Goal: Task Accomplishment & Management: Use online tool/utility

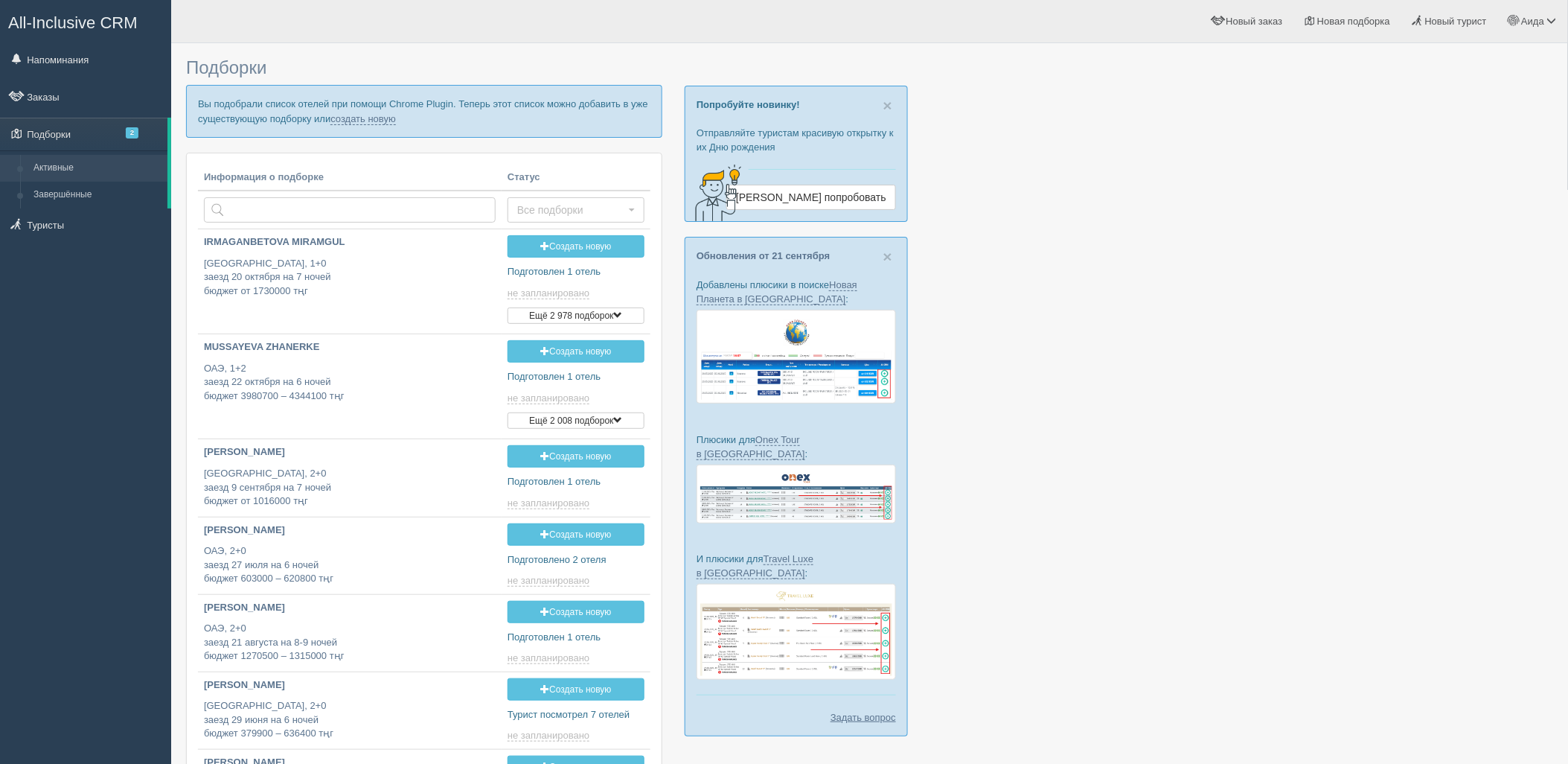
click at [362, 124] on p "Вы подобрали список отелей при помощи Chrome Plugin. Теперь этот список можно д…" at bounding box center [424, 111] width 476 height 52
click at [365, 115] on link "создать новую" at bounding box center [362, 119] width 65 height 12
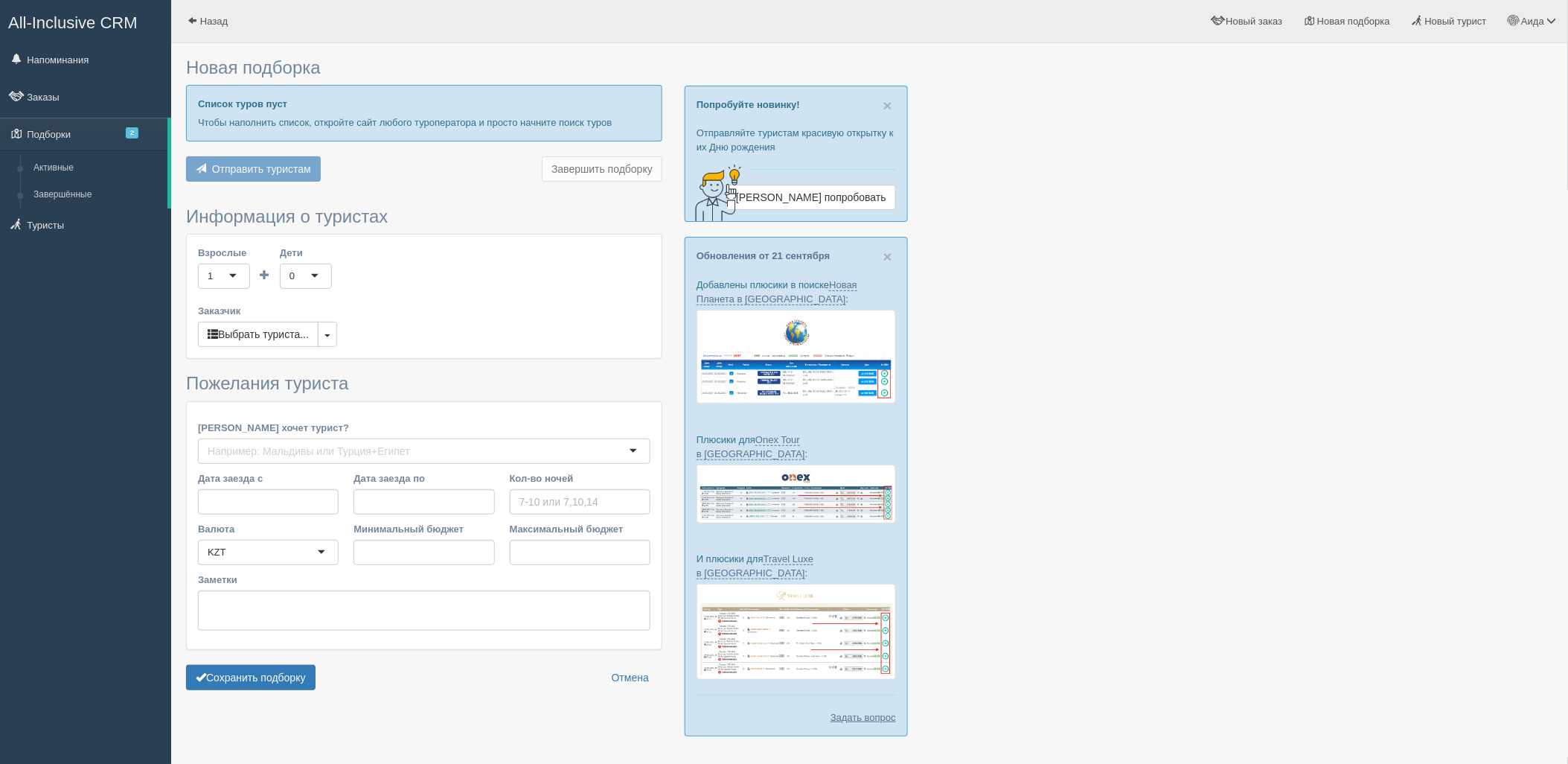
type input "7"
type input "1772700"
type input "2182000"
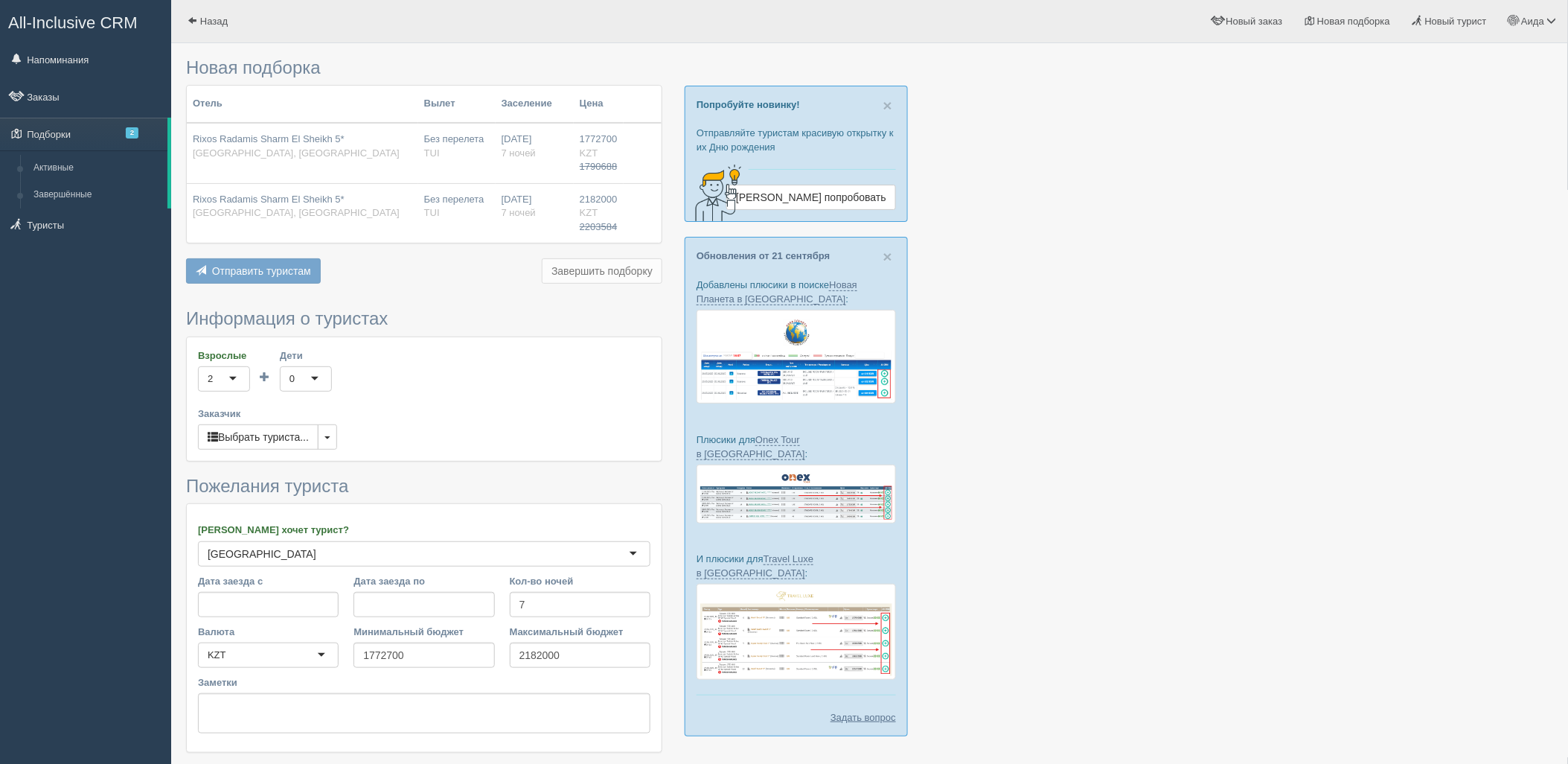
scroll to position [104, 0]
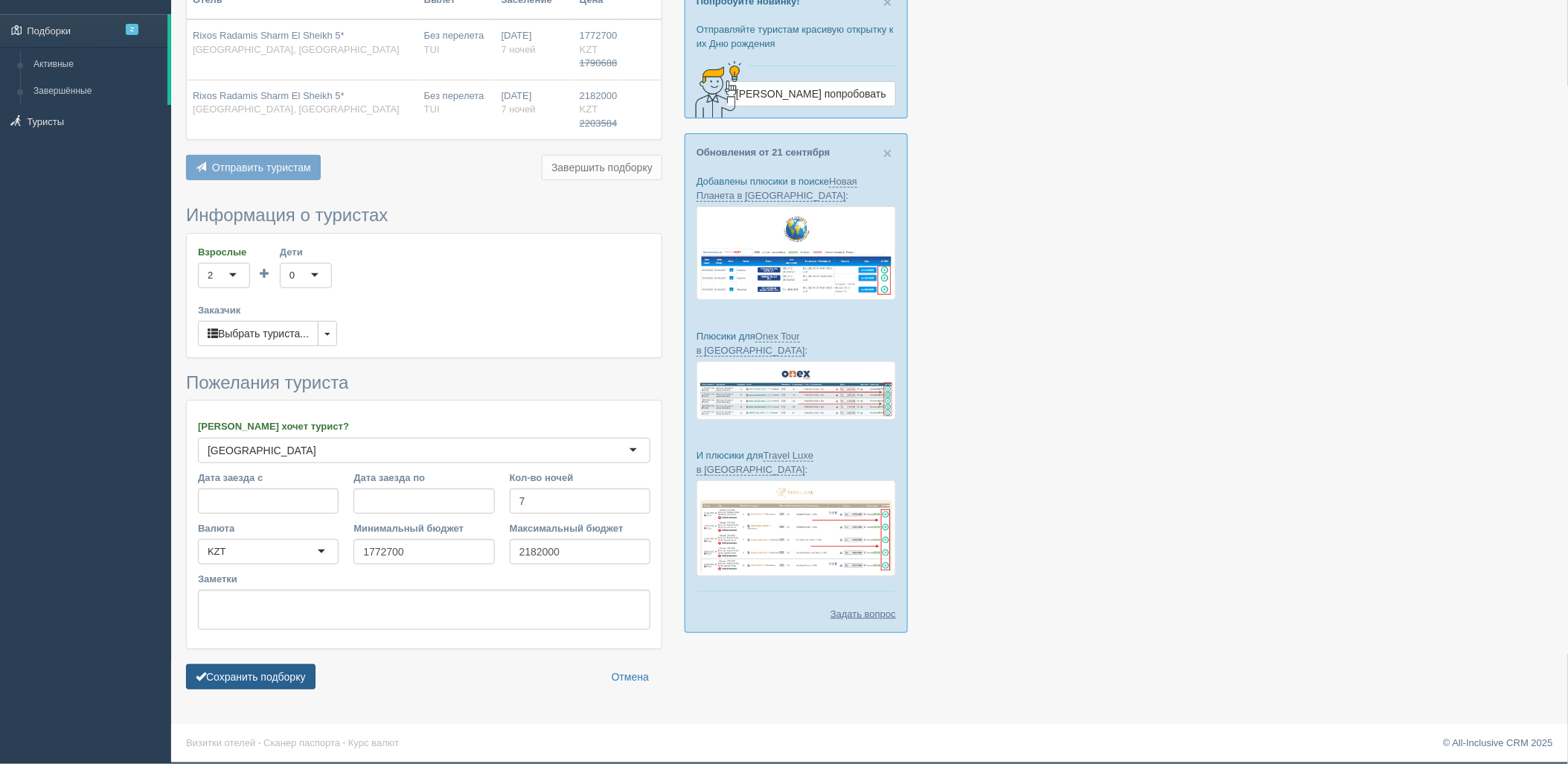
click at [293, 673] on button "Сохранить подборку" at bounding box center [250, 677] width 130 height 25
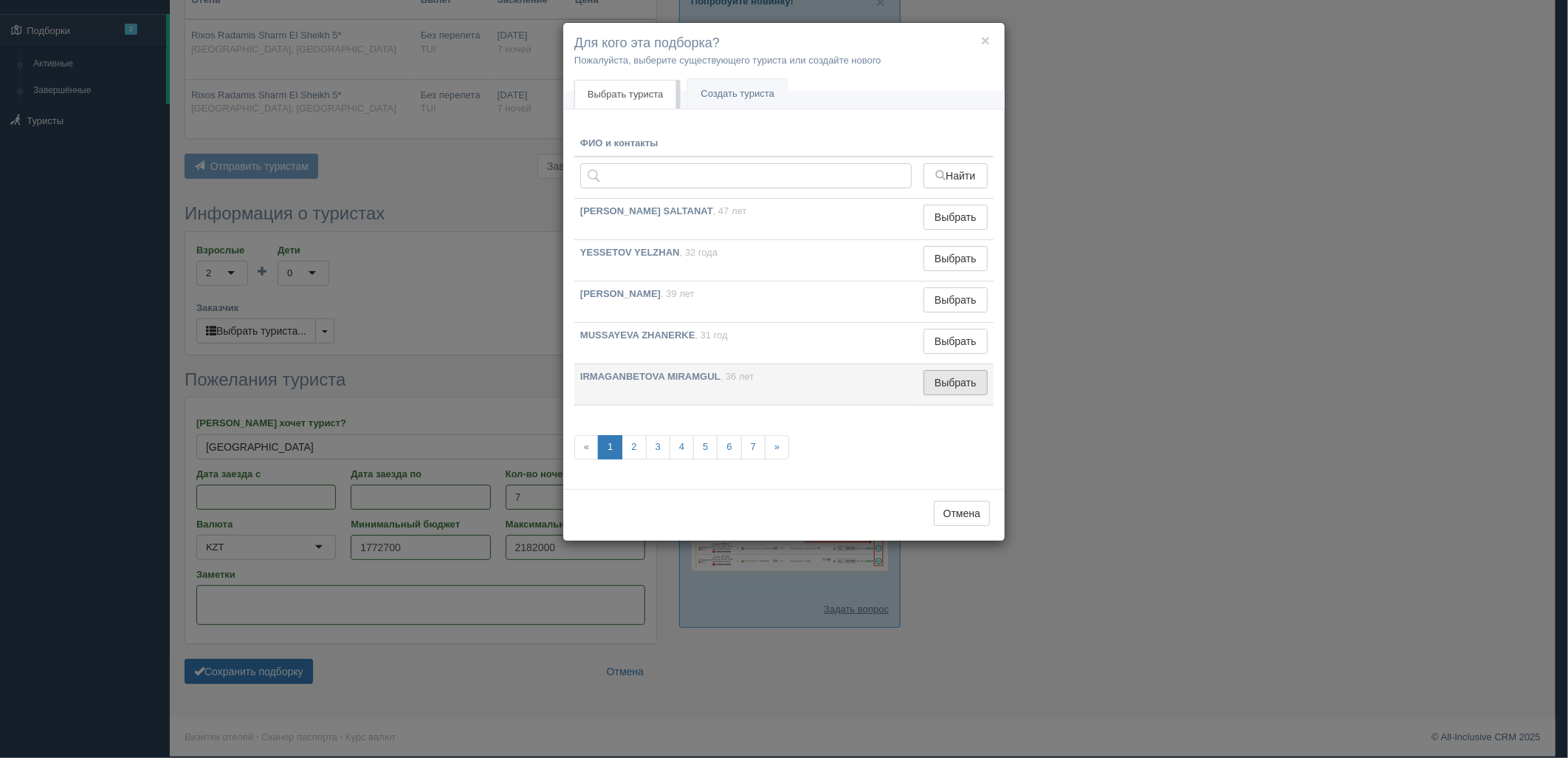
click at [928, 375] on button "Выбрать" at bounding box center [955, 383] width 64 height 25
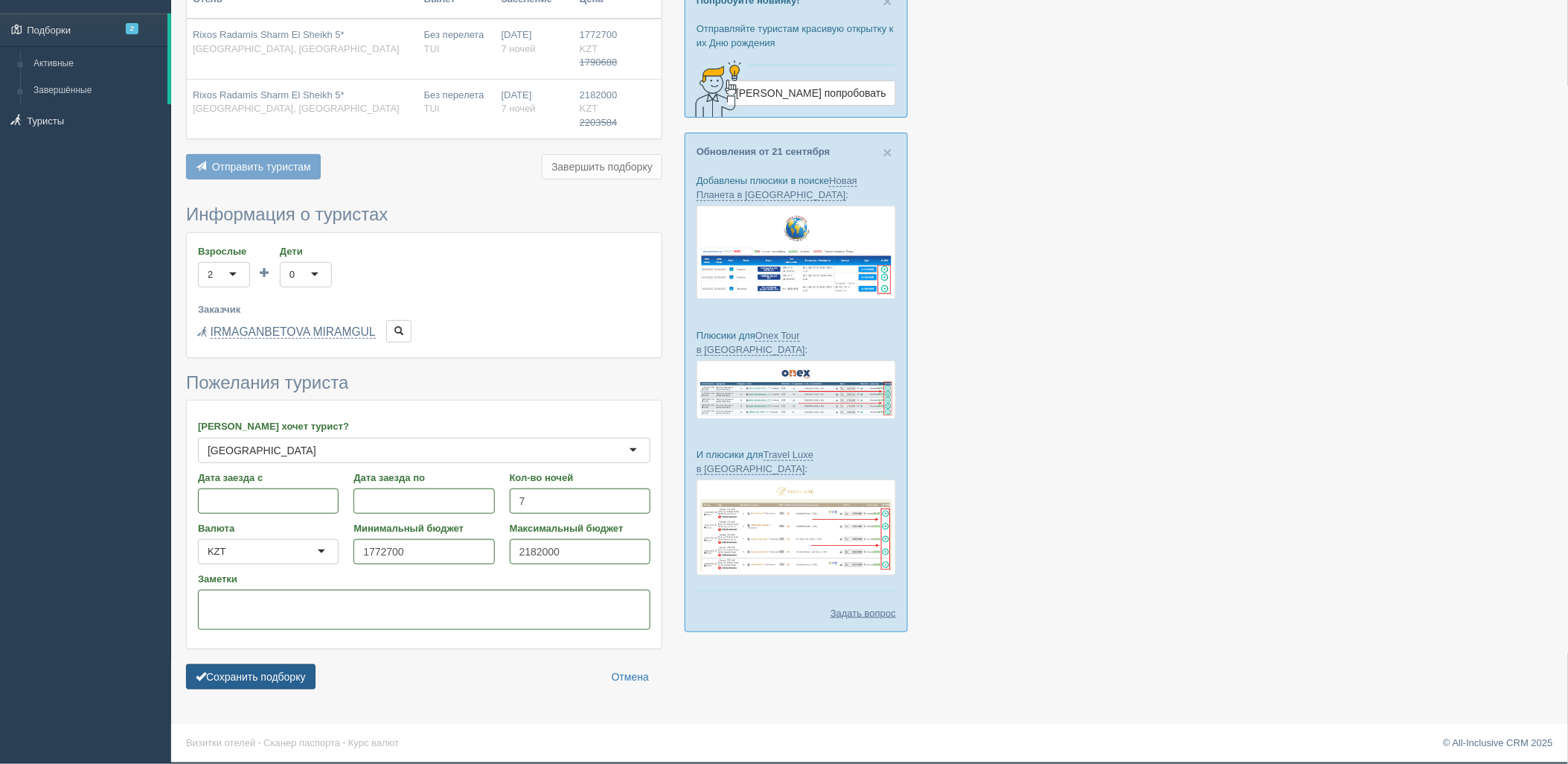
click at [285, 673] on button "Сохранить подборку" at bounding box center [250, 677] width 130 height 25
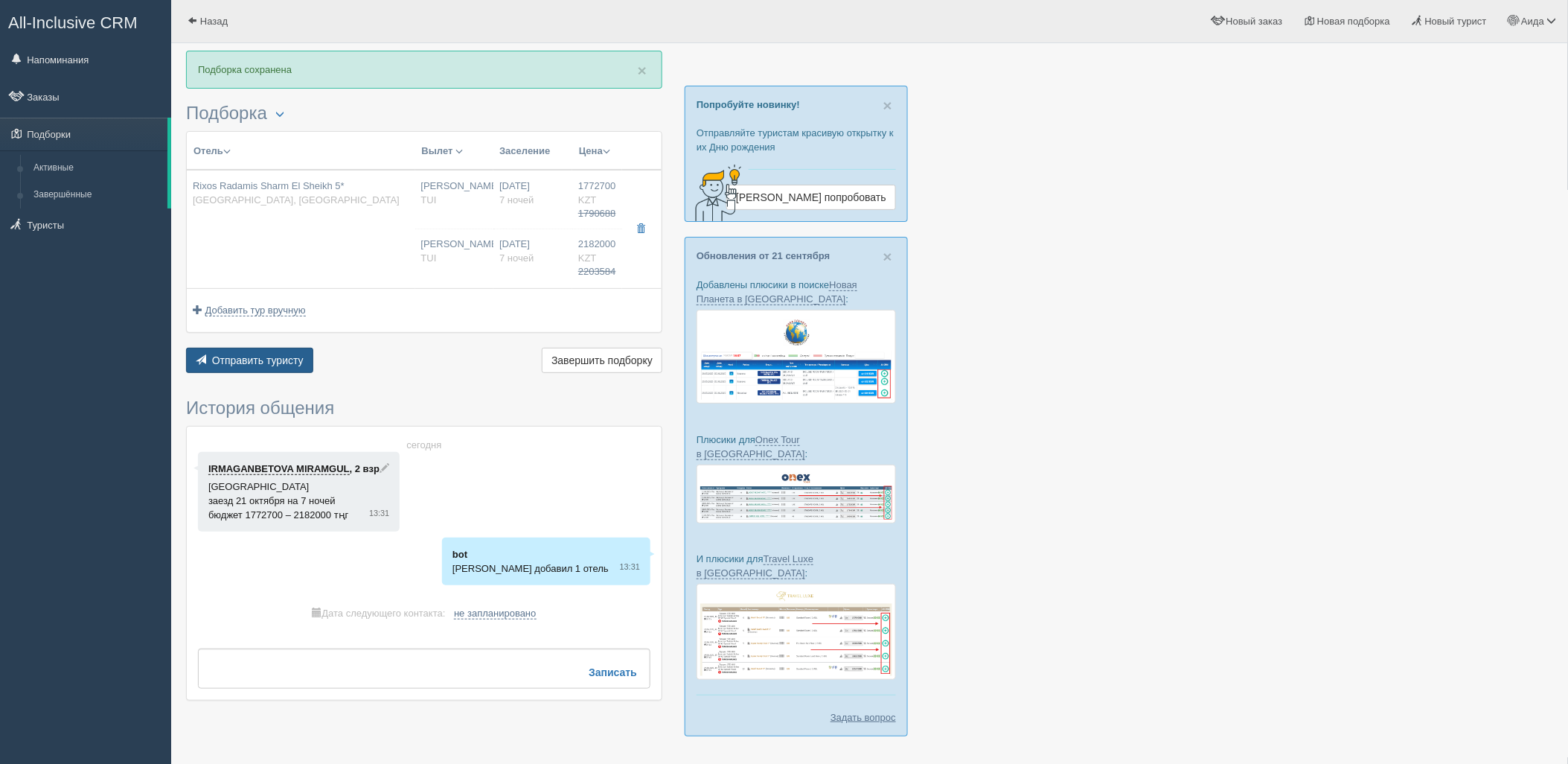
click at [251, 373] on button "Отправить туристу Отправить" at bounding box center [249, 360] width 127 height 25
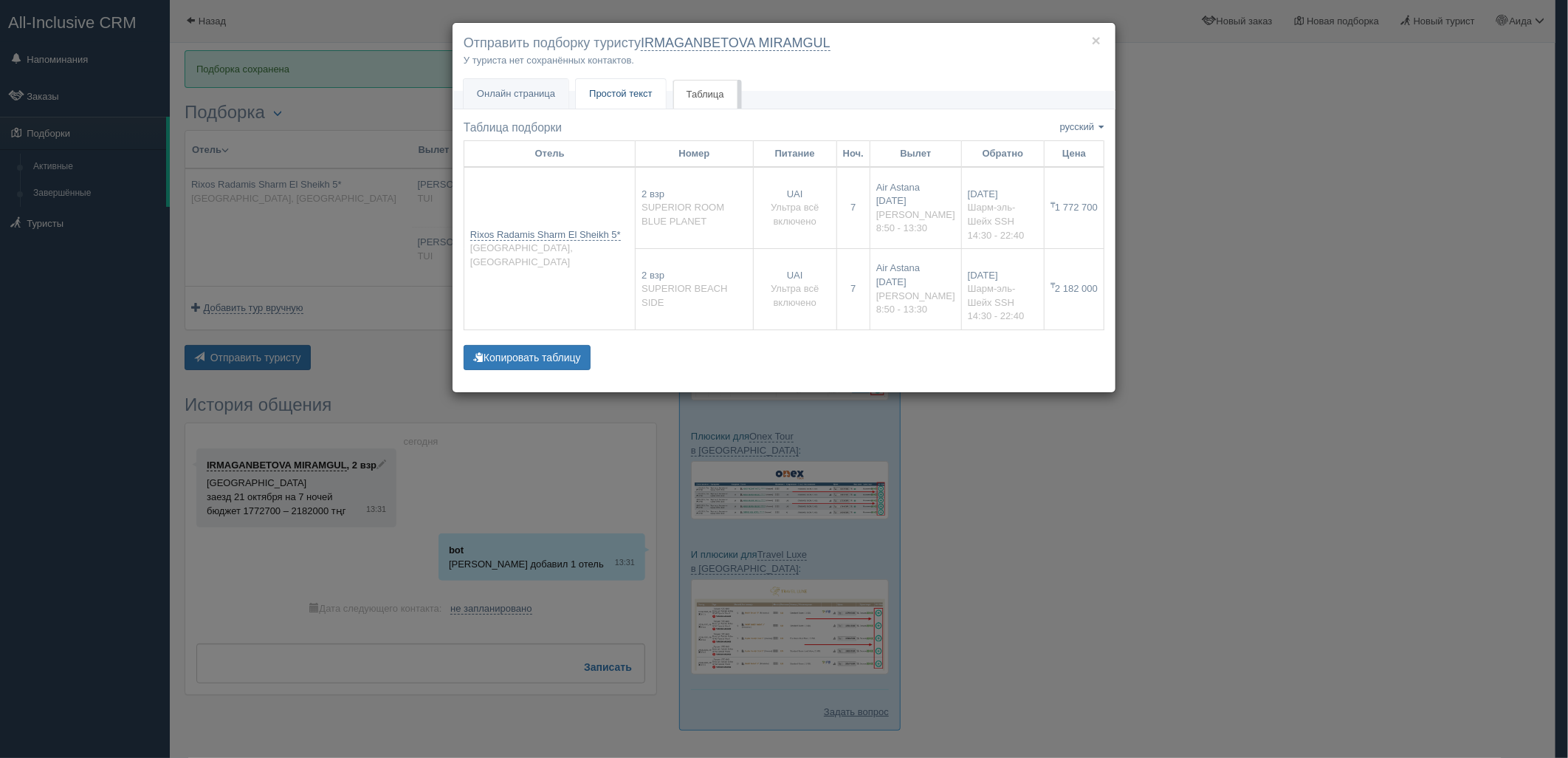
click at [633, 84] on link "Простой текст Текст" at bounding box center [620, 94] width 90 height 30
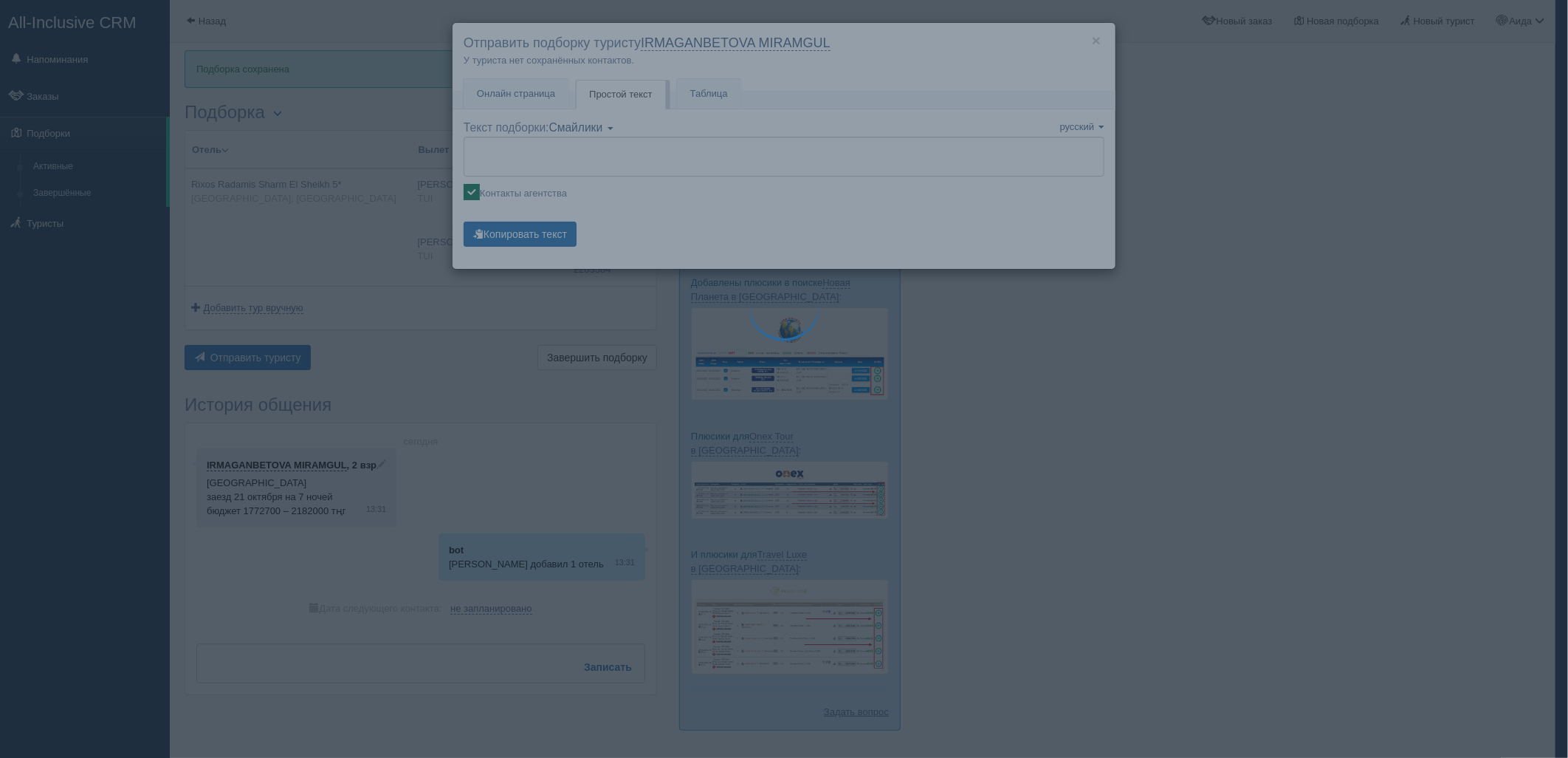
type textarea "🌞 Loremi dolo! Sitametcon Adi elitseddoei temporinc utlabore: 🌎 Etdolo, Magn-al…"
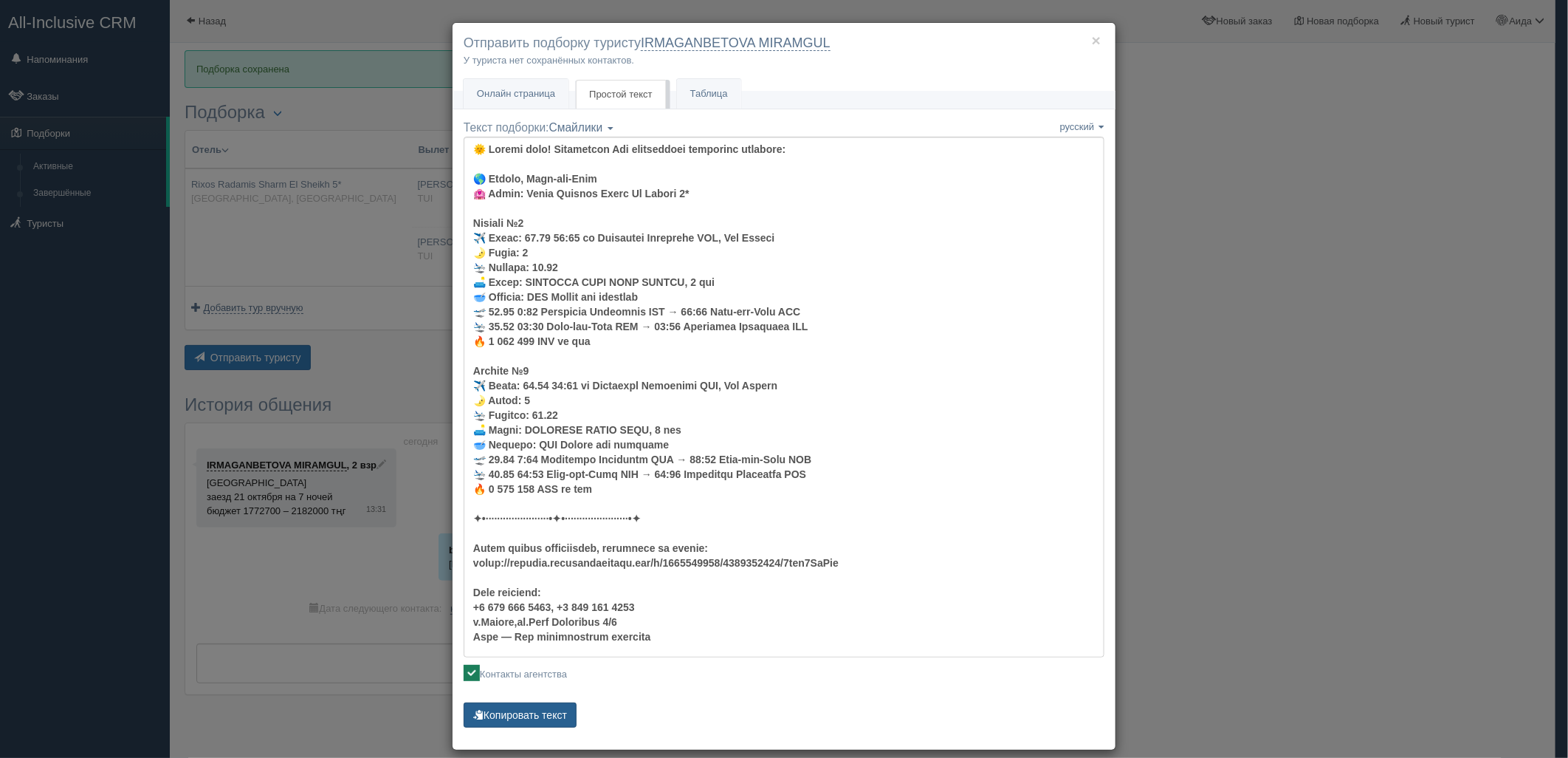
click at [552, 707] on button "Копировать текст" at bounding box center [520, 715] width 113 height 25
